Goal: Task Accomplishment & Management: Manage account settings

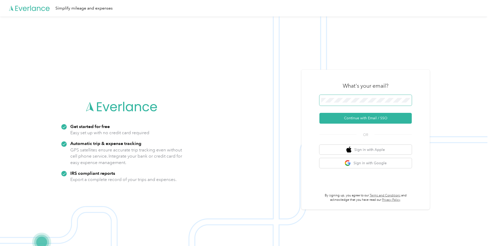
click at [360, 103] on span at bounding box center [365, 100] width 92 height 11
click at [354, 121] on button "Continue with Email / SSO" at bounding box center [365, 118] width 92 height 11
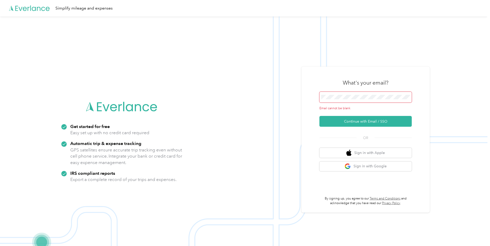
click at [345, 100] on span at bounding box center [365, 97] width 92 height 11
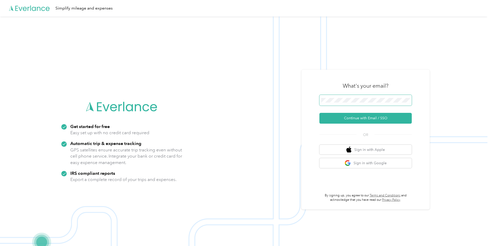
click at [319, 113] on button "Continue with Email / SSO" at bounding box center [365, 118] width 92 height 11
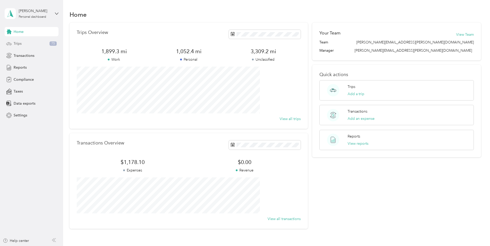
click at [27, 44] on div "Trips 75" at bounding box center [32, 43] width 54 height 9
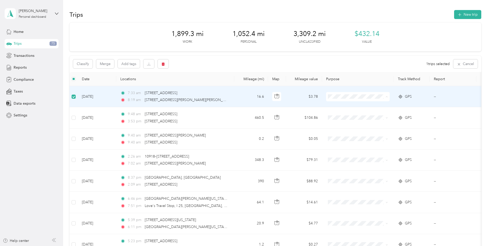
click at [392, 106] on span "Convergint Technologies" at bounding box center [396, 105] width 47 height 5
click at [245, 59] on div "Classify Merge Add tags 1 trips selected Cancel" at bounding box center [276, 64] width 412 height 16
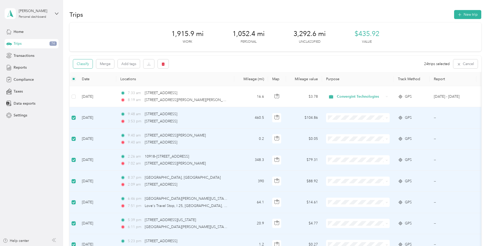
click at [93, 63] on button "Classify" at bounding box center [83, 63] width 20 height 9
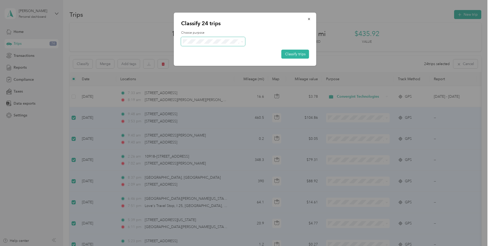
click at [218, 44] on span at bounding box center [213, 41] width 64 height 9
click at [240, 40] on span at bounding box center [241, 41] width 4 height 5
click at [207, 60] on span "Personal" at bounding box center [218, 59] width 48 height 5
click at [288, 53] on button "Classify trips" at bounding box center [295, 54] width 28 height 9
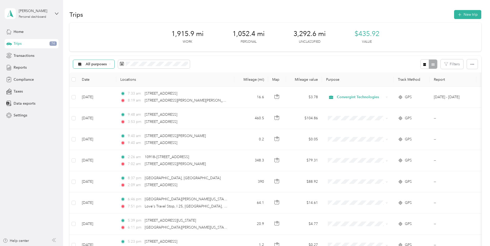
click at [115, 61] on div "All purposes" at bounding box center [94, 64] width 42 height 9
click at [129, 81] on span "Unclassified" at bounding box center [141, 79] width 42 height 5
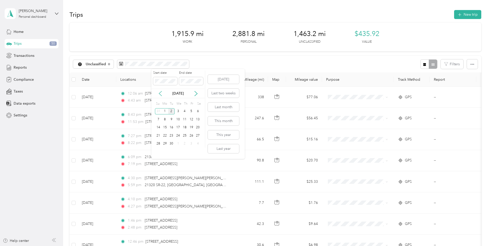
click at [162, 93] on icon at bounding box center [160, 93] width 5 height 5
click at [191, 110] on div "1" at bounding box center [191, 111] width 7 height 6
click at [198, 92] on icon at bounding box center [195, 93] width 5 height 5
click at [172, 111] on div "2" at bounding box center [171, 111] width 7 height 6
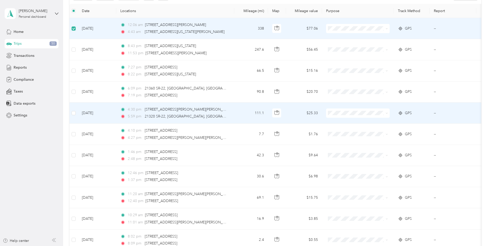
scroll to position [77, 0]
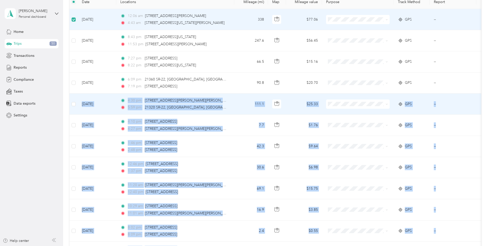
click at [78, 104] on td at bounding box center [74, 103] width 8 height 21
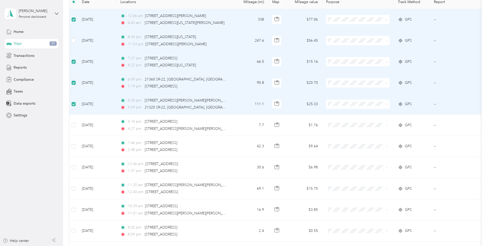
click at [78, 40] on td at bounding box center [74, 40] width 8 height 21
click at [78, 39] on td at bounding box center [74, 40] width 8 height 21
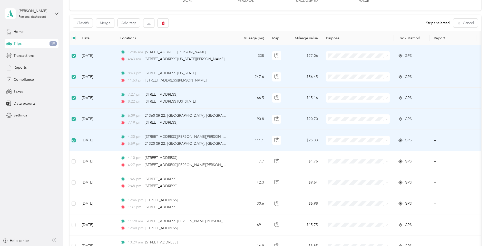
scroll to position [26, 0]
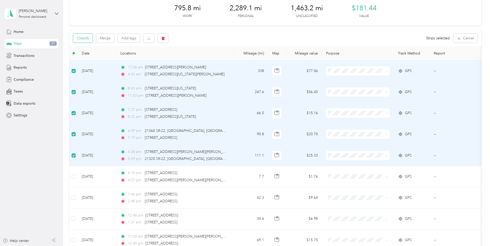
click at [93, 38] on button "Classify" at bounding box center [83, 38] width 20 height 9
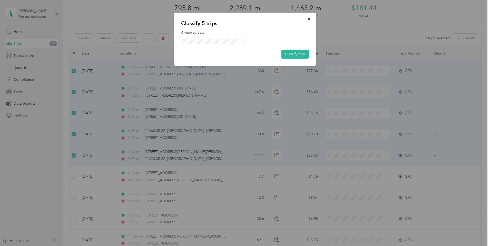
click at [279, 36] on div "Choose purpose Classify trips" at bounding box center [245, 45] width 128 height 28
click at [289, 53] on button "Classify trips" at bounding box center [295, 54] width 28 height 9
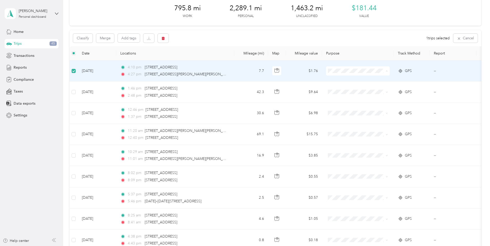
click at [378, 86] on li "Personal" at bounding box center [392, 89] width 64 height 9
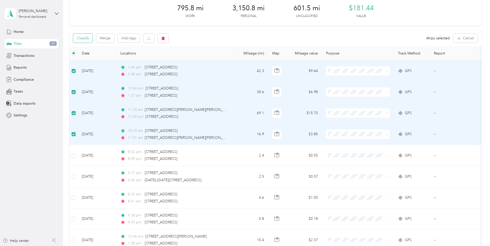
click at [93, 36] on button "Classify" at bounding box center [83, 38] width 20 height 9
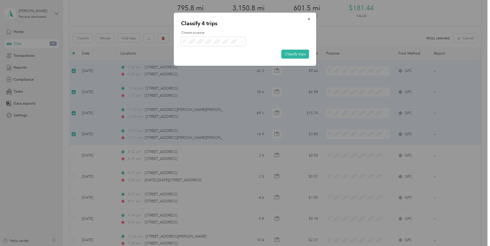
click at [207, 52] on span "Convergint Technologies" at bounding box center [218, 50] width 48 height 5
click at [290, 54] on button "Classify trips" at bounding box center [295, 54] width 28 height 9
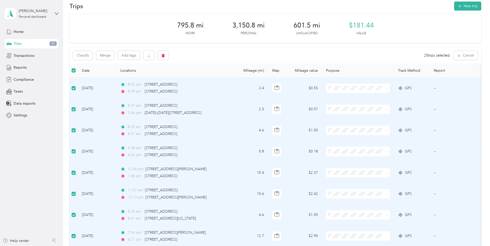
scroll to position [0, 0]
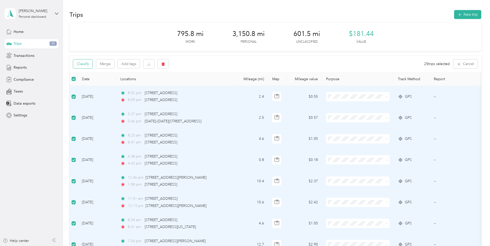
click at [93, 65] on button "Classify" at bounding box center [83, 63] width 20 height 9
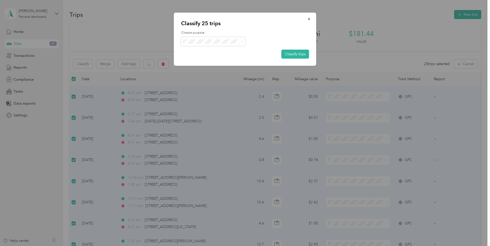
drag, startPoint x: 251, startPoint y: 43, endPoint x: 246, endPoint y: 42, distance: 5.4
click at [250, 43] on div at bounding box center [245, 41] width 128 height 9
click at [240, 42] on span at bounding box center [241, 41] width 4 height 5
click at [216, 58] on span "Personal" at bounding box center [218, 59] width 48 height 5
click at [294, 54] on button "Classify trips" at bounding box center [295, 54] width 28 height 9
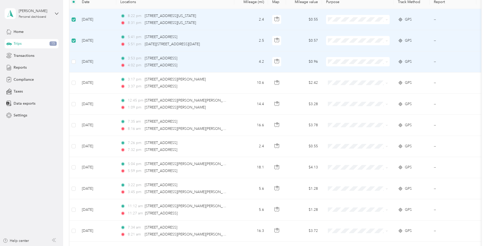
scroll to position [51, 0]
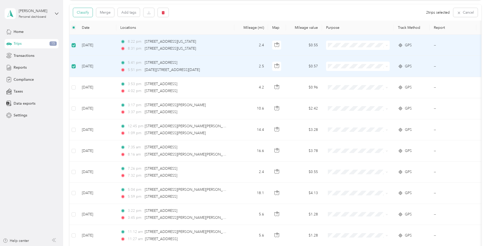
click at [93, 13] on button "Classify" at bounding box center [83, 12] width 20 height 9
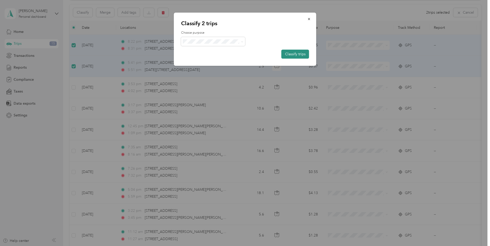
click at [301, 54] on button "Classify trips" at bounding box center [295, 54] width 28 height 9
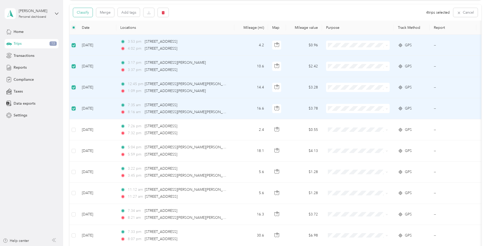
click at [93, 13] on button "Classify" at bounding box center [83, 12] width 20 height 9
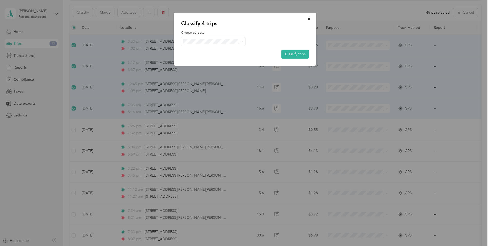
click at [223, 51] on span "Convergint Technologies" at bounding box center [218, 50] width 48 height 5
click at [290, 54] on button "Classify trips" at bounding box center [295, 54] width 28 height 9
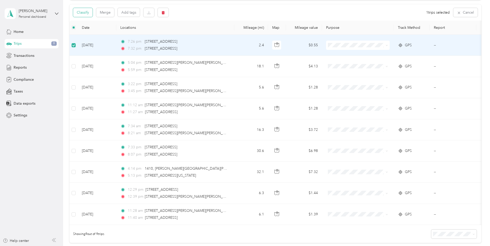
click at [93, 11] on button "Classify" at bounding box center [83, 12] width 20 height 9
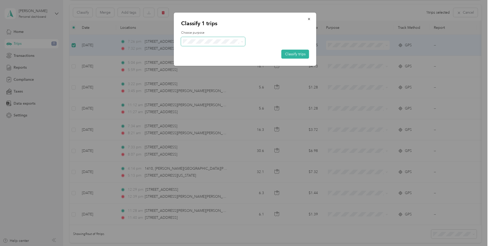
click at [227, 44] on span at bounding box center [213, 41] width 64 height 9
click at [243, 42] on icon at bounding box center [242, 42] width 2 height 2
click at [221, 56] on li "Personal" at bounding box center [213, 59] width 65 height 9
click at [296, 50] on button "Classify trips" at bounding box center [295, 54] width 28 height 9
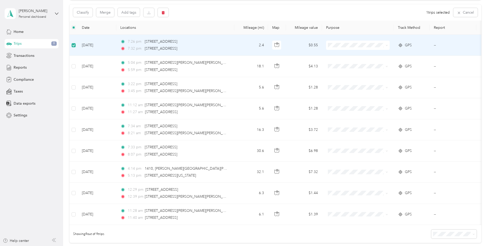
scroll to position [52, 0]
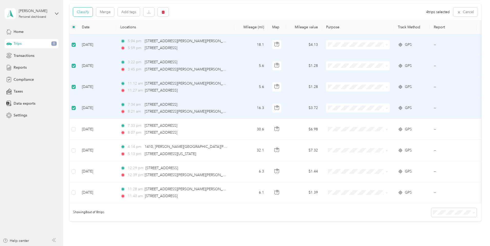
click at [93, 13] on button "Classify" at bounding box center [83, 11] width 20 height 9
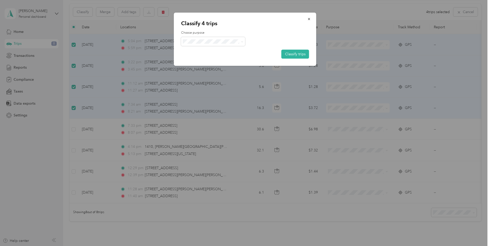
drag, startPoint x: 245, startPoint y: 39, endPoint x: 241, endPoint y: 41, distance: 4.6
click at [244, 40] on div at bounding box center [245, 41] width 128 height 9
click at [241, 41] on icon at bounding box center [242, 42] width 2 height 2
click at [231, 53] on li "Convergint Technologies" at bounding box center [213, 50] width 64 height 9
click at [292, 54] on button "Classify trips" at bounding box center [295, 54] width 28 height 9
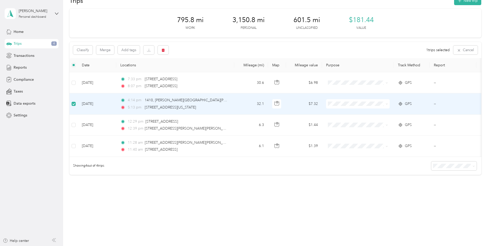
scroll to position [18, 0]
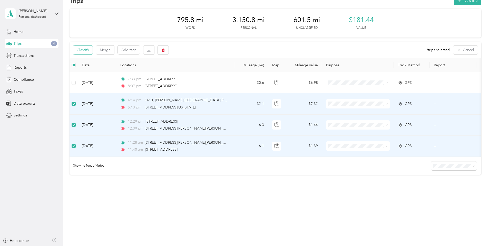
click at [93, 45] on button "Classify" at bounding box center [83, 49] width 20 height 9
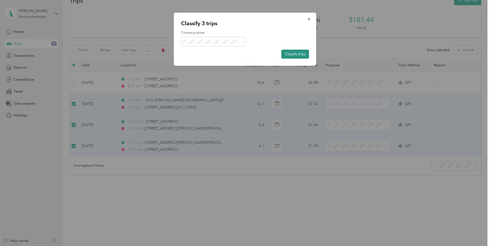
click at [300, 54] on button "Classify trips" at bounding box center [295, 54] width 28 height 9
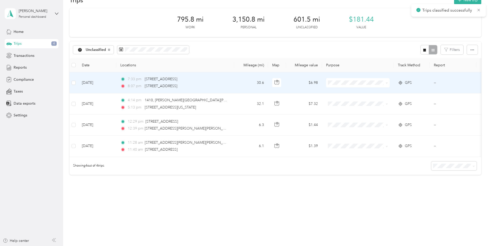
click at [107, 79] on table "Date Locations Mileage (mi) Map Mileage value Purpose Track Method Report [DATE…" at bounding box center [282, 107] width 425 height 99
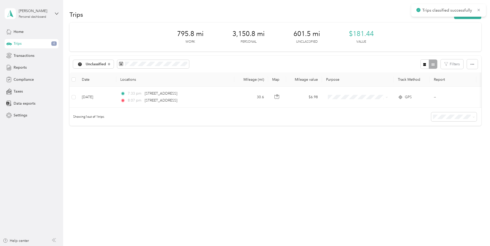
scroll to position [0, 0]
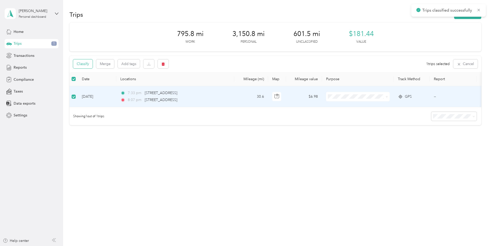
click at [93, 65] on button "Classify" at bounding box center [83, 63] width 20 height 9
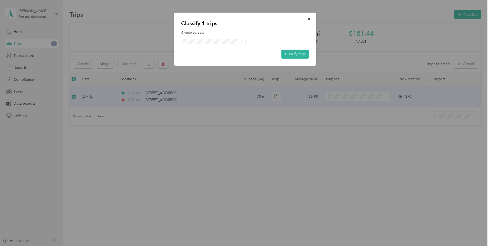
click at [217, 56] on li "Personal" at bounding box center [213, 59] width 65 height 9
click at [290, 51] on button "Classify trips" at bounding box center [295, 54] width 28 height 9
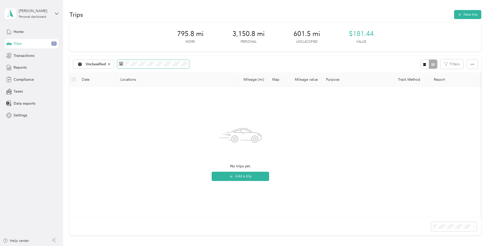
click at [123, 63] on icon at bounding box center [121, 64] width 4 height 4
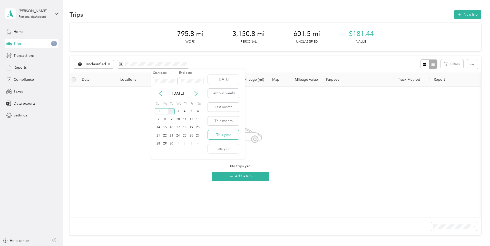
click at [225, 133] on button "This year" at bounding box center [223, 134] width 31 height 9
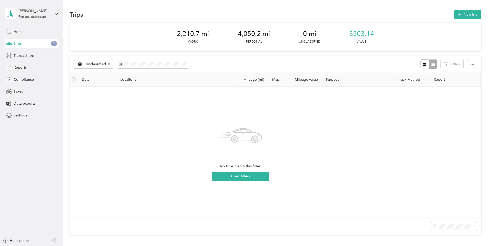
click at [32, 34] on div "Home" at bounding box center [32, 31] width 54 height 9
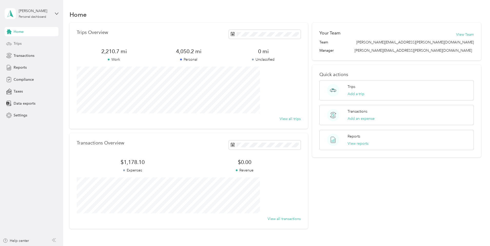
click at [15, 43] on span "Trips" at bounding box center [18, 43] width 8 height 5
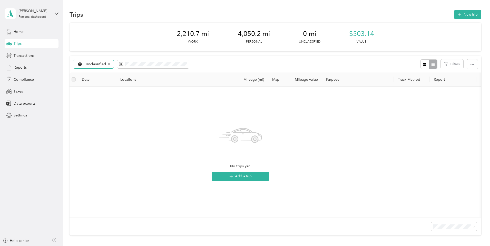
click at [114, 62] on div "Unclassified" at bounding box center [93, 64] width 41 height 9
click at [118, 72] on span "All purposes" at bounding box center [136, 73] width 51 height 5
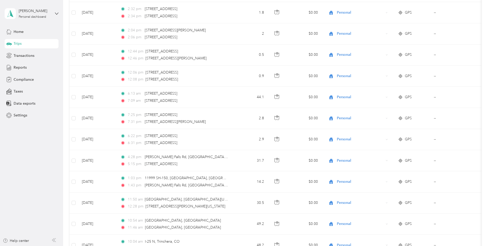
scroll to position [257, 0]
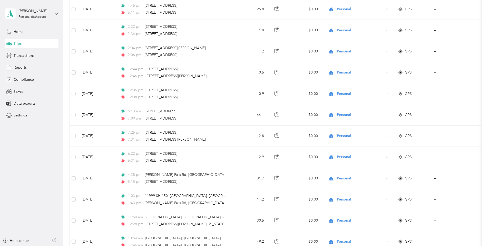
click at [56, 14] on icon at bounding box center [57, 14] width 4 height 4
click at [78, 91] on div "2,210.7 mi Work 4,050.2 mi Personal 0 mi Unclassified $503.14 Value All purpose…" at bounding box center [276, 80] width 412 height 628
click at [21, 65] on span "Reports" at bounding box center [20, 67] width 13 height 5
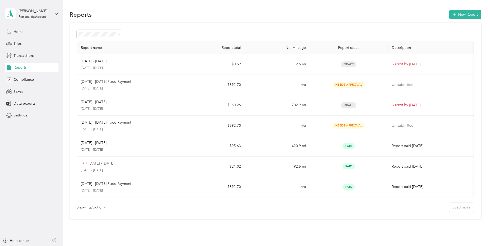
click at [19, 30] on span "Home" at bounding box center [19, 31] width 10 height 5
